Goal: Task Accomplishment & Management: Complete application form

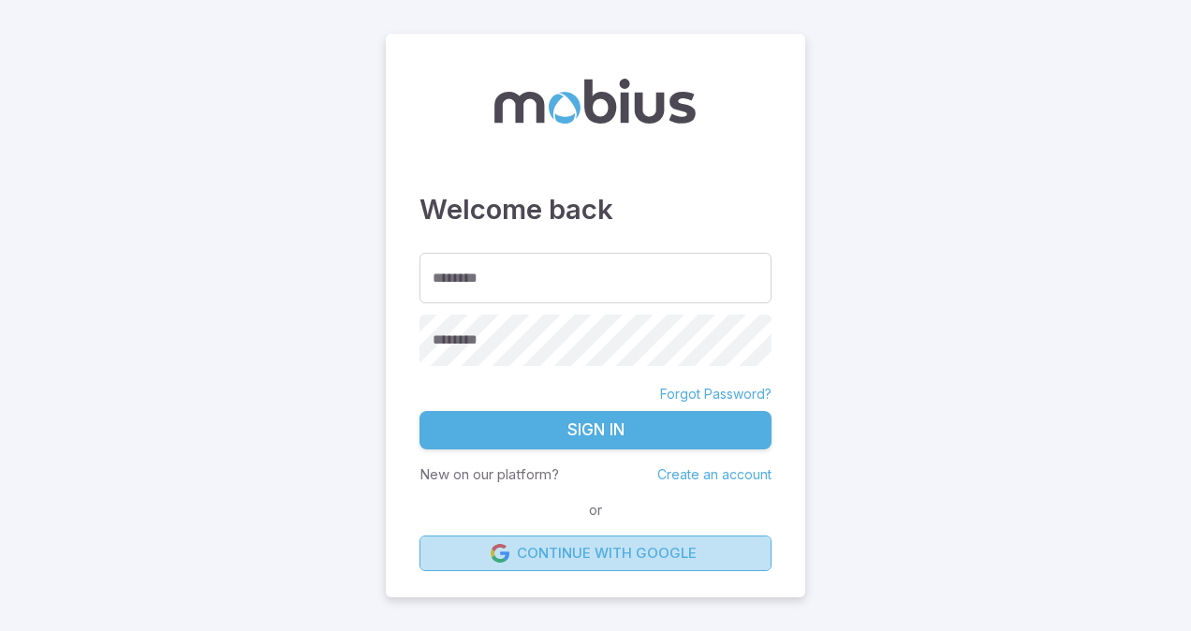
click at [554, 552] on link "Continue with Google" at bounding box center [596, 554] width 352 height 36
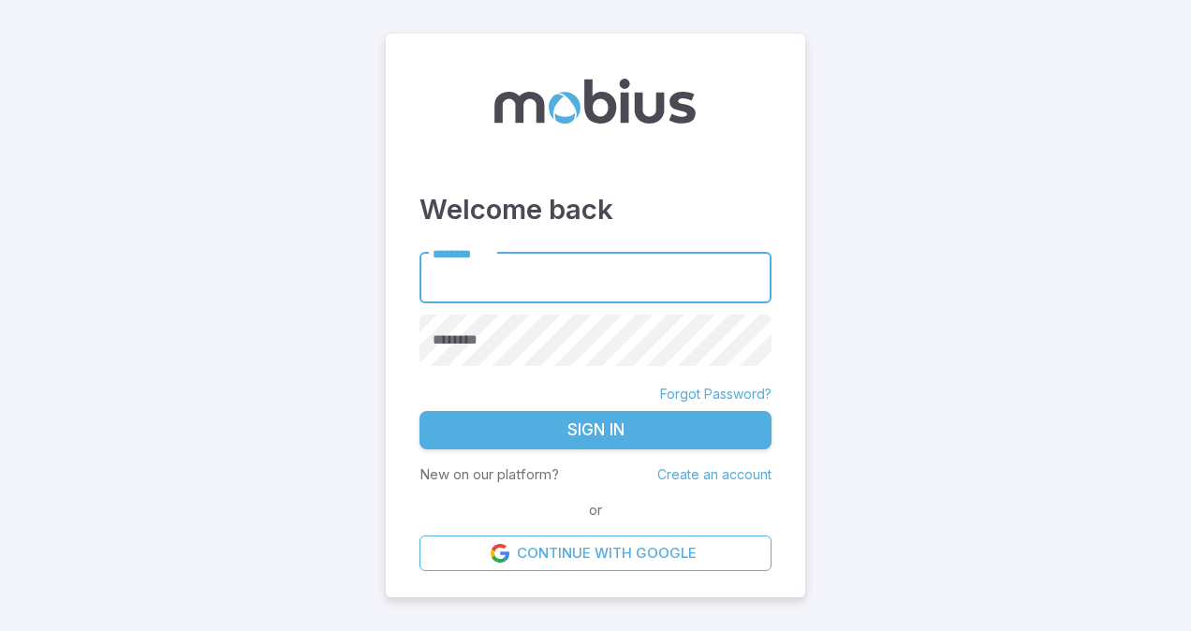
click at [717, 476] on link "Create an account" at bounding box center [714, 474] width 114 height 16
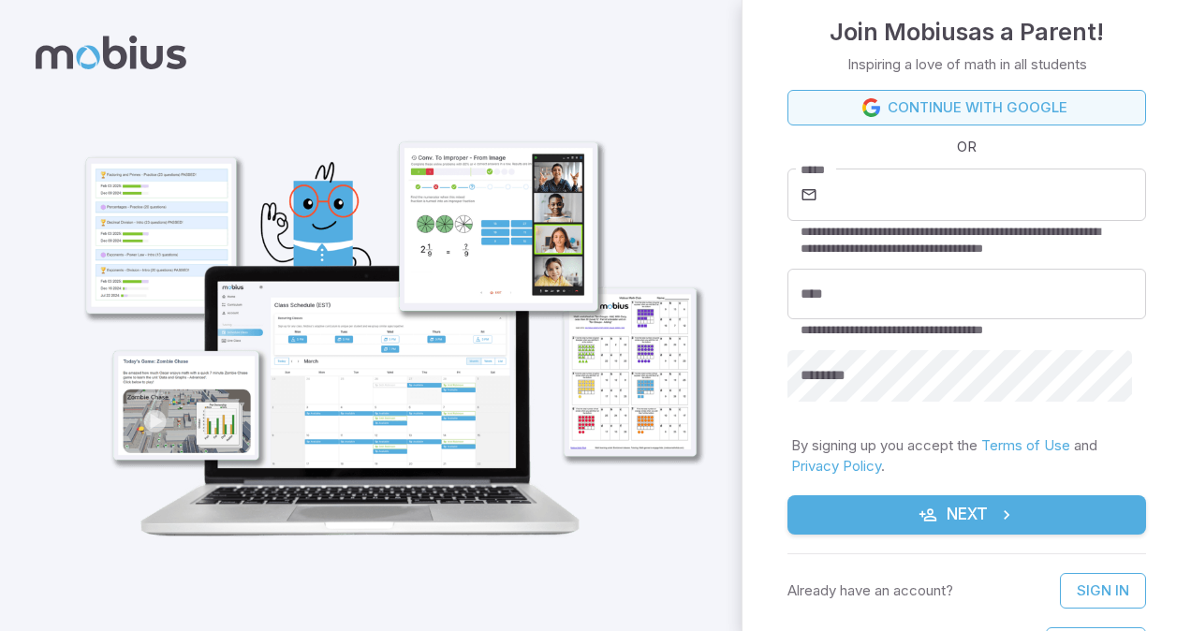
click at [881, 116] on link "Continue with Google" at bounding box center [967, 108] width 359 height 36
